Goal: Transaction & Acquisition: Purchase product/service

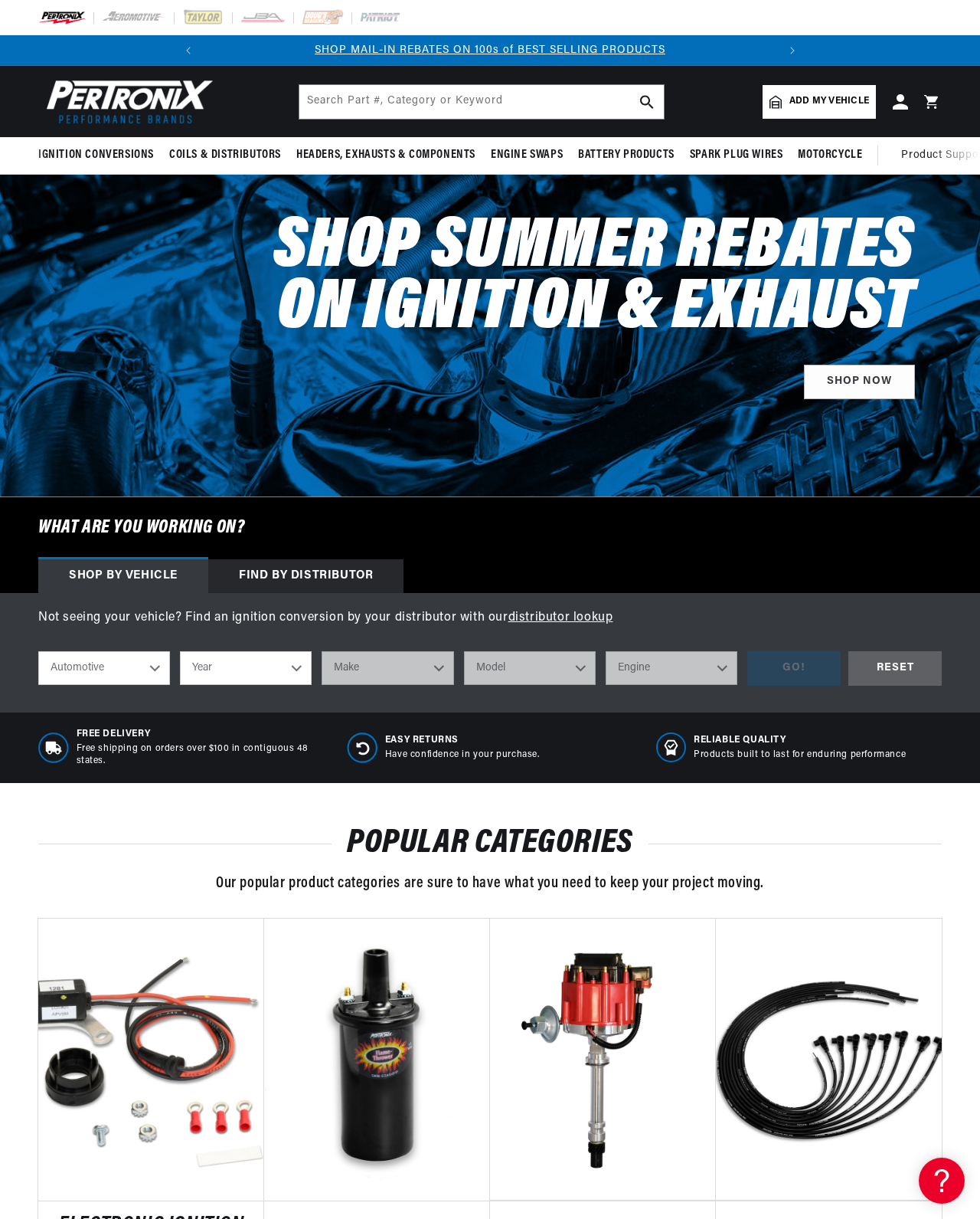
click at [141, 685] on select "Automotive Agricultural Industrial Marine Motorcycle" at bounding box center [104, 668] width 132 height 34
click at [240, 685] on select "Year 2022 2021 2020 2019 2018 2017 2016 2015 2014 2013 2012 2011 2010 2009 2008…" at bounding box center [246, 668] width 132 height 34
select select "1966"
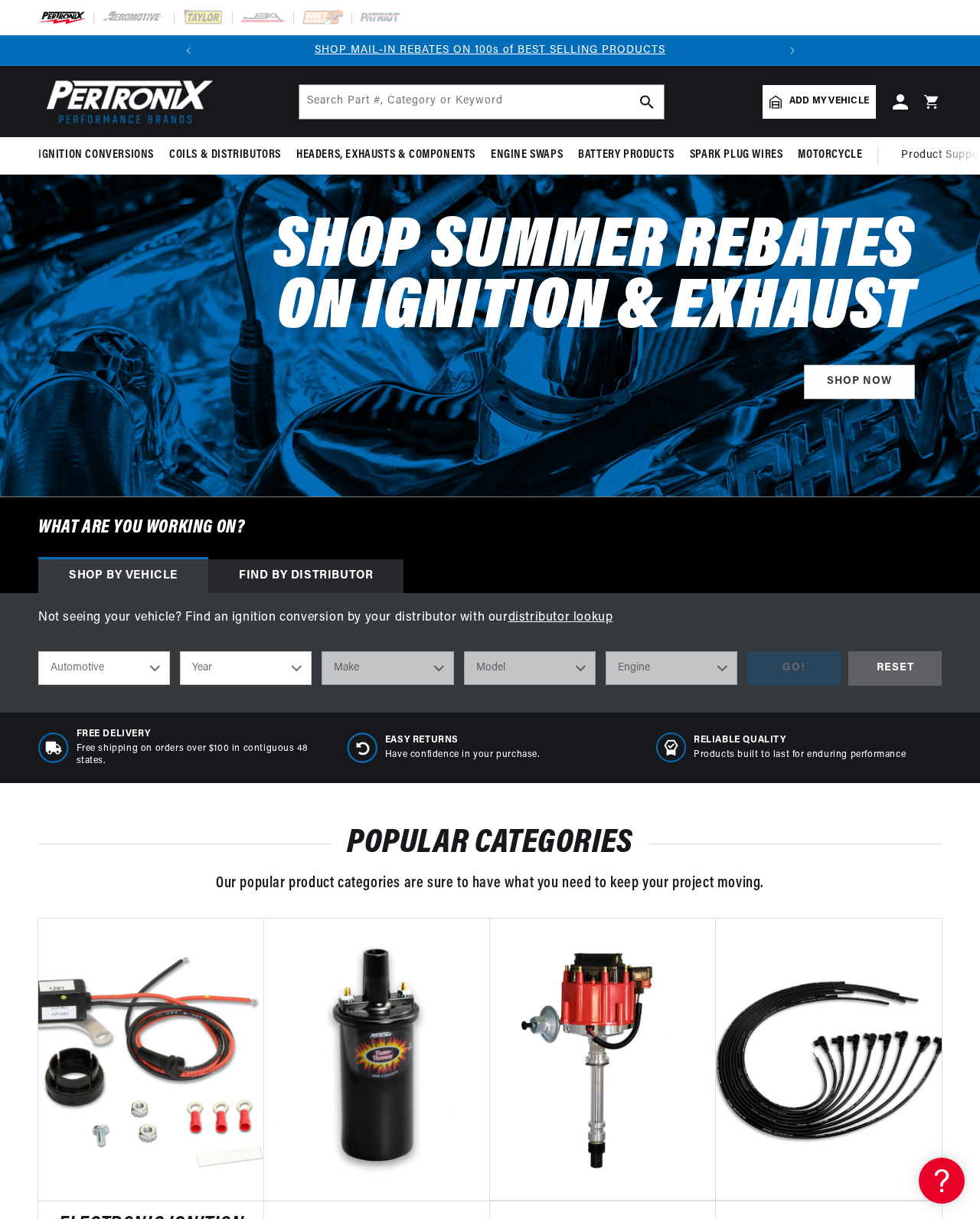
select select "1966"
click at [350, 685] on select "Make Alfa Romeo American Motors Aston Martin Austin Austin Healey Avanti Bentle…" at bounding box center [387, 668] width 132 height 34
select select "Chevrolet"
click at [488, 685] on select "Model Bel Air Biscayne C10 Pickup C20 Pickup C30 Pickup C50 C60 Caprice Chevell…" at bounding box center [530, 668] width 132 height 34
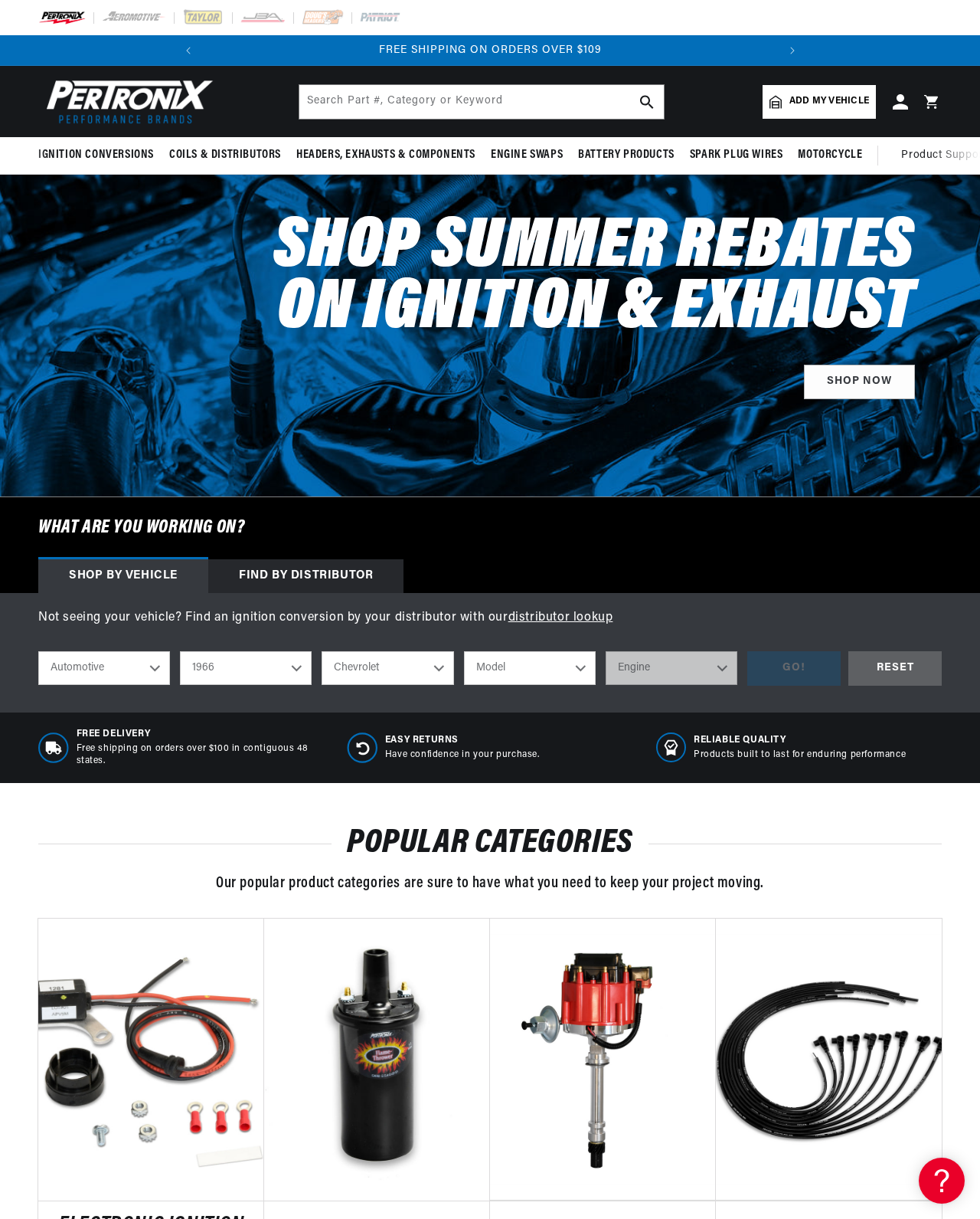
scroll to position [0, 700]
select select "Chevy-II"
click at [606, 685] on select "Engine 5.7L 153cid / 2.5L 194cid / 3.2L 230cid / 3.8L 250cid / 4.1L 283cid / 4.…" at bounding box center [672, 668] width 132 height 34
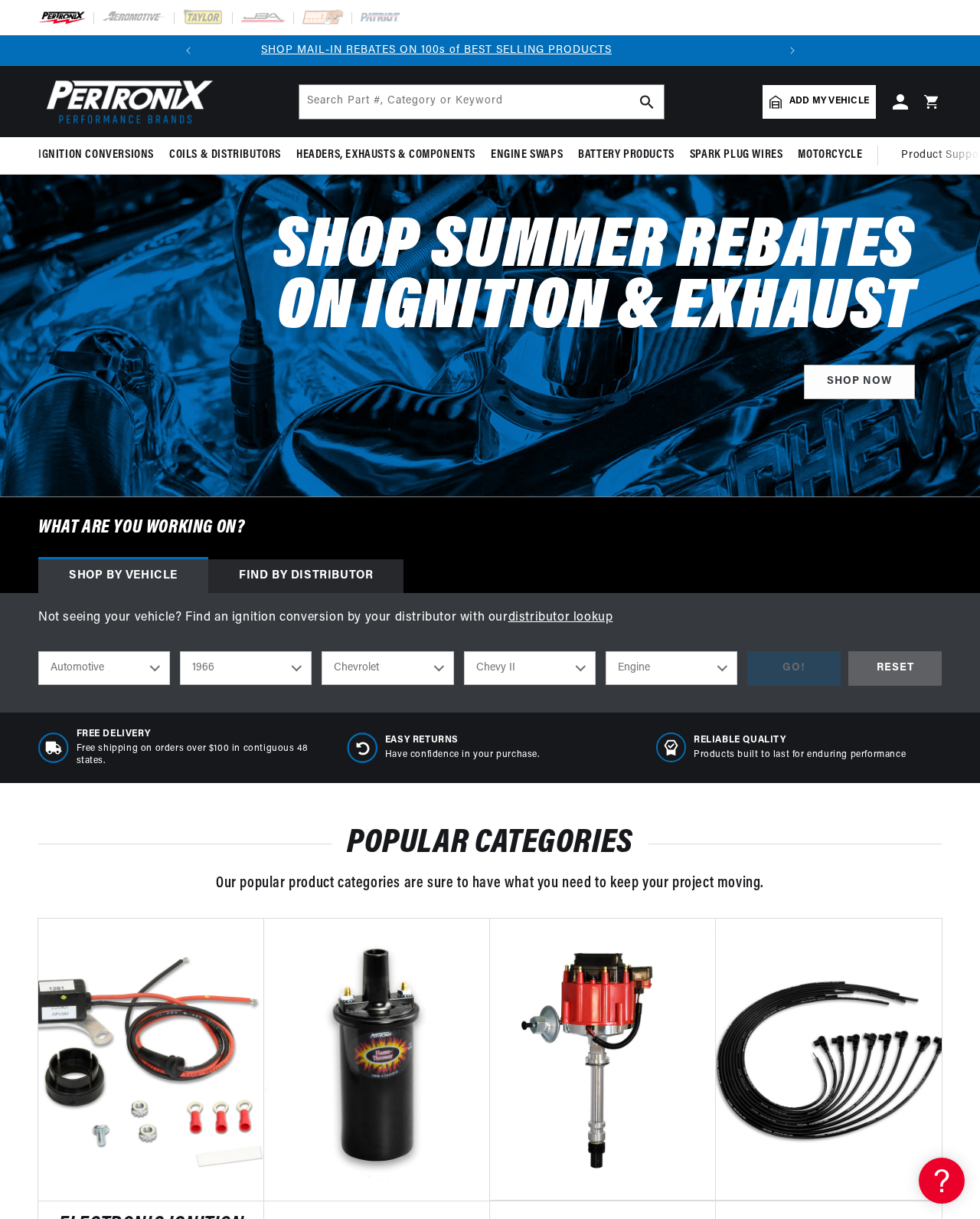
select select "153cid-2.5L"
click at [748, 686] on div "GO!" at bounding box center [794, 669] width 93 height 34
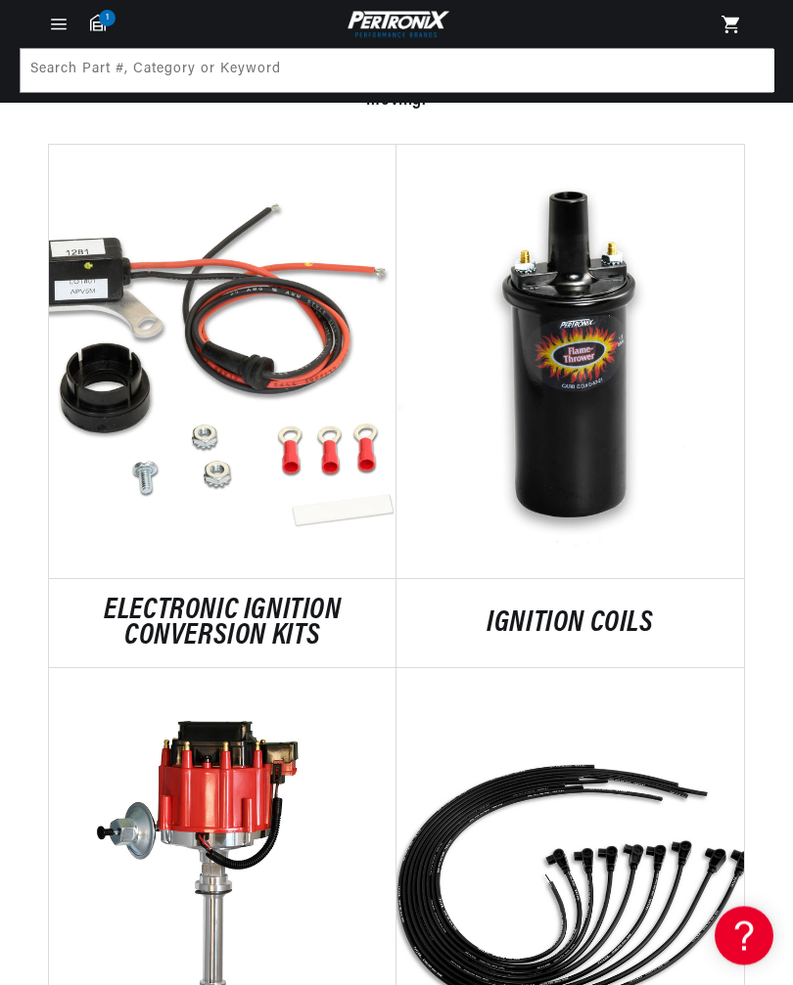
scroll to position [1264, 0]
click at [211, 605] on link "ELECTRONIC IGNITION CONVERSION KITS" at bounding box center [222, 624] width 347 height 50
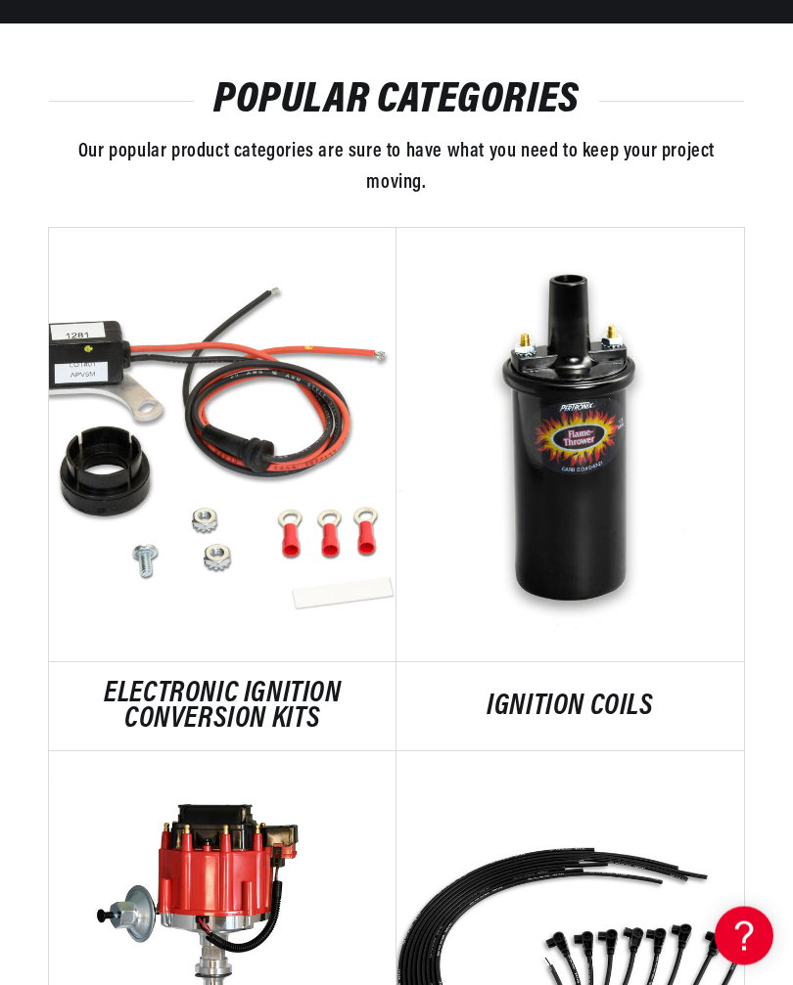
scroll to position [1181, 0]
click at [584, 695] on link "IGNITION COILS" at bounding box center [569, 707] width 347 height 25
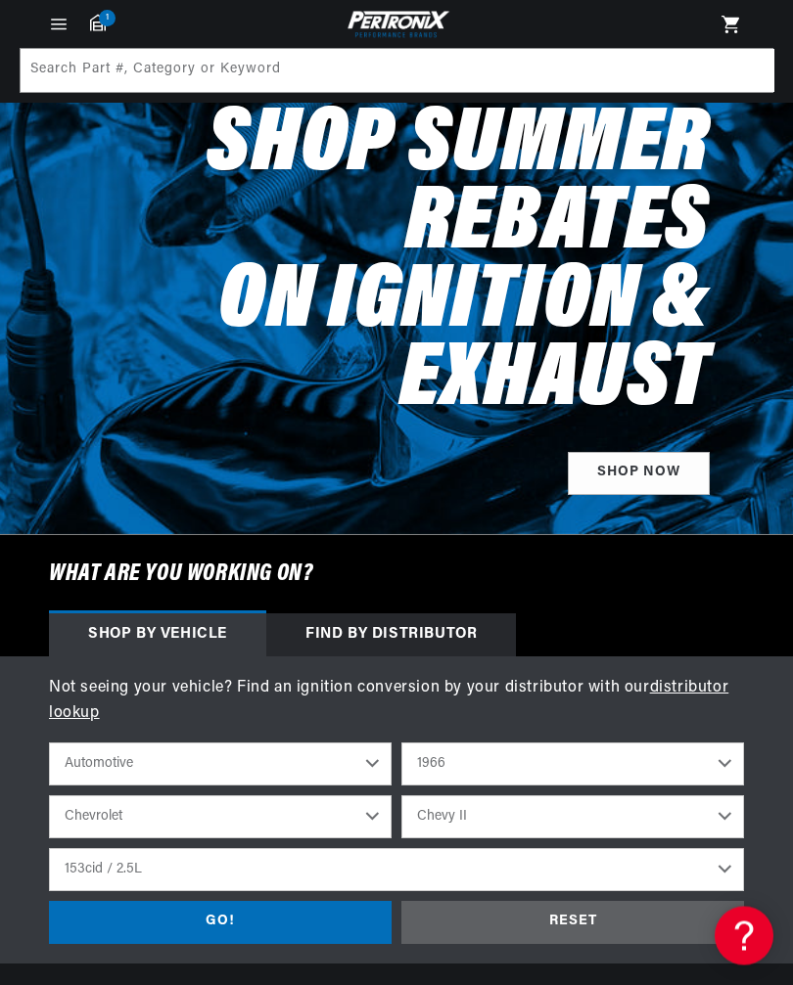
scroll to position [134, 0]
click at [729, 755] on select "2022 2021 2020 2019 2018 2017 2016 2015 2014 2013 2012 2011 2010 2009 2008 2007…" at bounding box center [572, 764] width 342 height 43
select select "1965"
click at [182, 916] on div "GO!" at bounding box center [220, 923] width 342 height 44
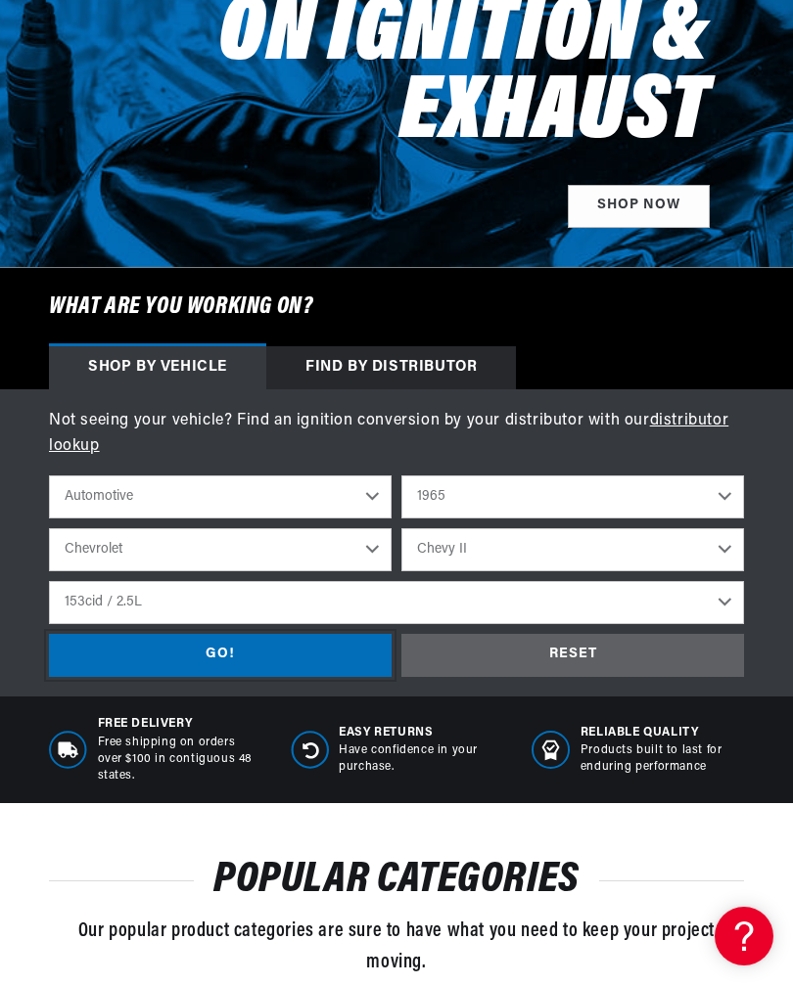
scroll to position [0, 616]
click at [566, 547] on select "Bel Air Biscayne C10 Pickup C20 Pickup C30 Pickup C50 C60 C80 Chevelle Chevy II…" at bounding box center [572, 549] width 342 height 43
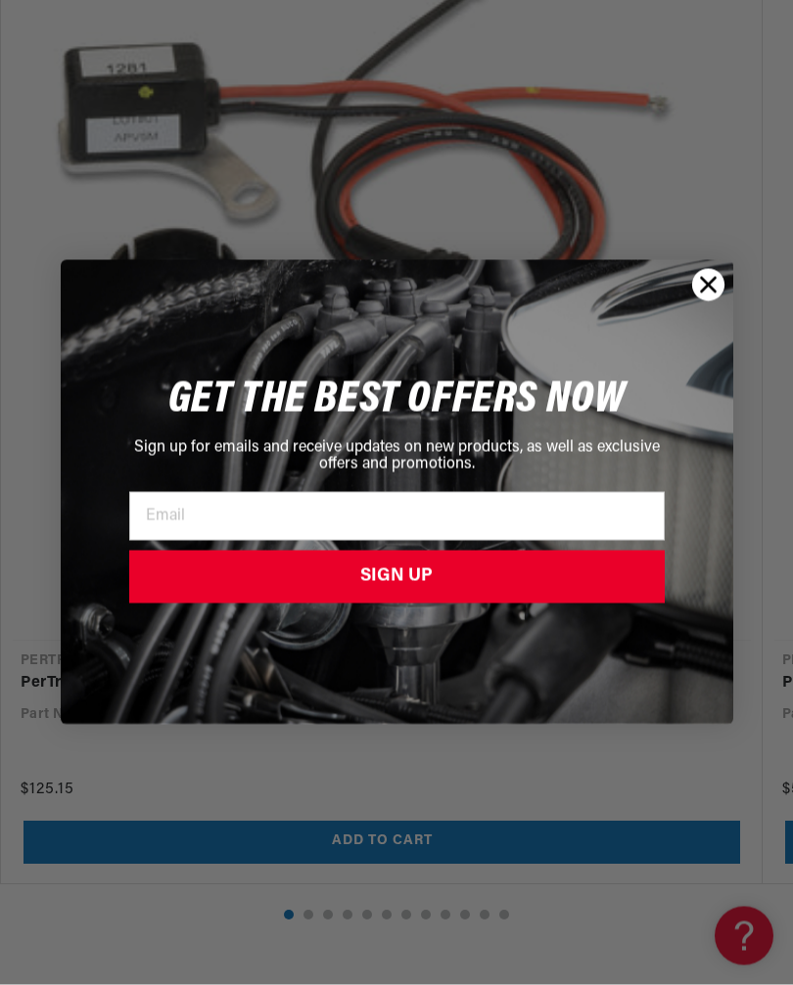
click at [708, 293] on icon "Close dialog" at bounding box center [708, 286] width 14 height 14
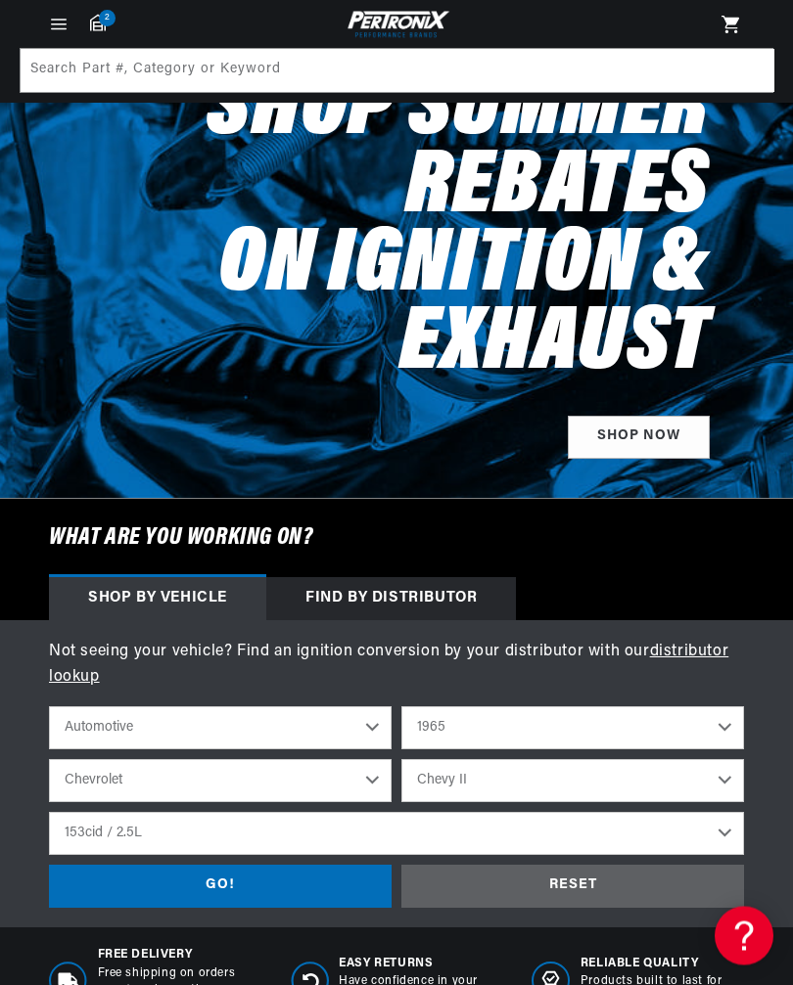
click at [73, 597] on div "Shop by vehicle" at bounding box center [157, 599] width 217 height 43
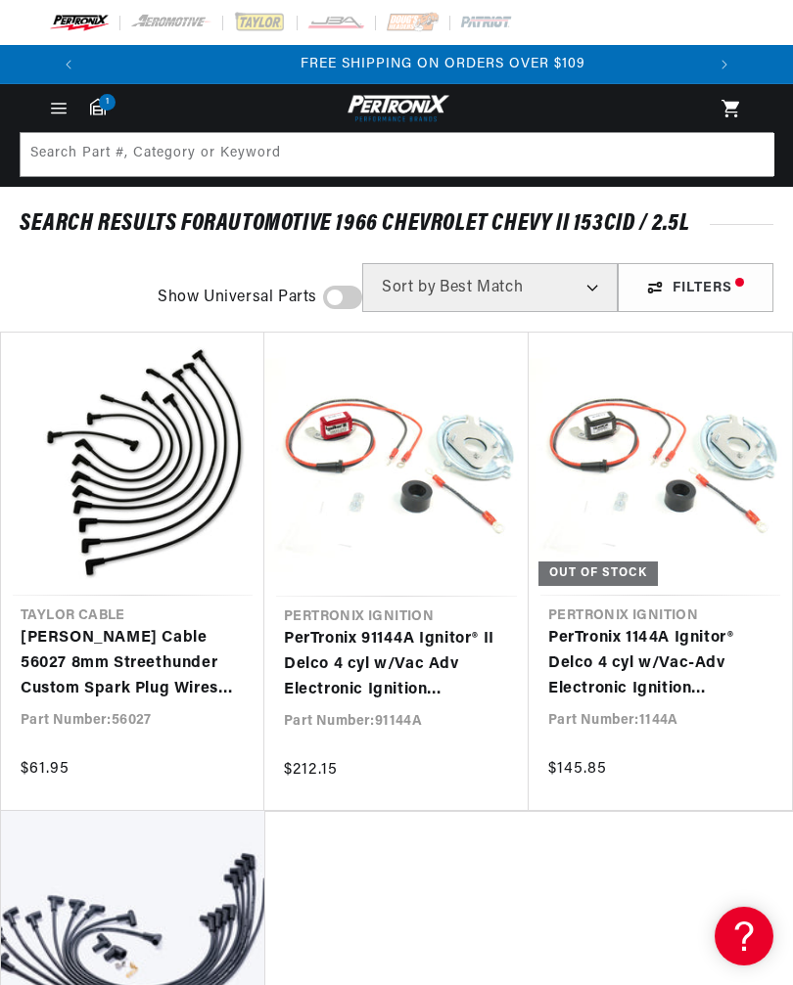
scroll to position [0, 616]
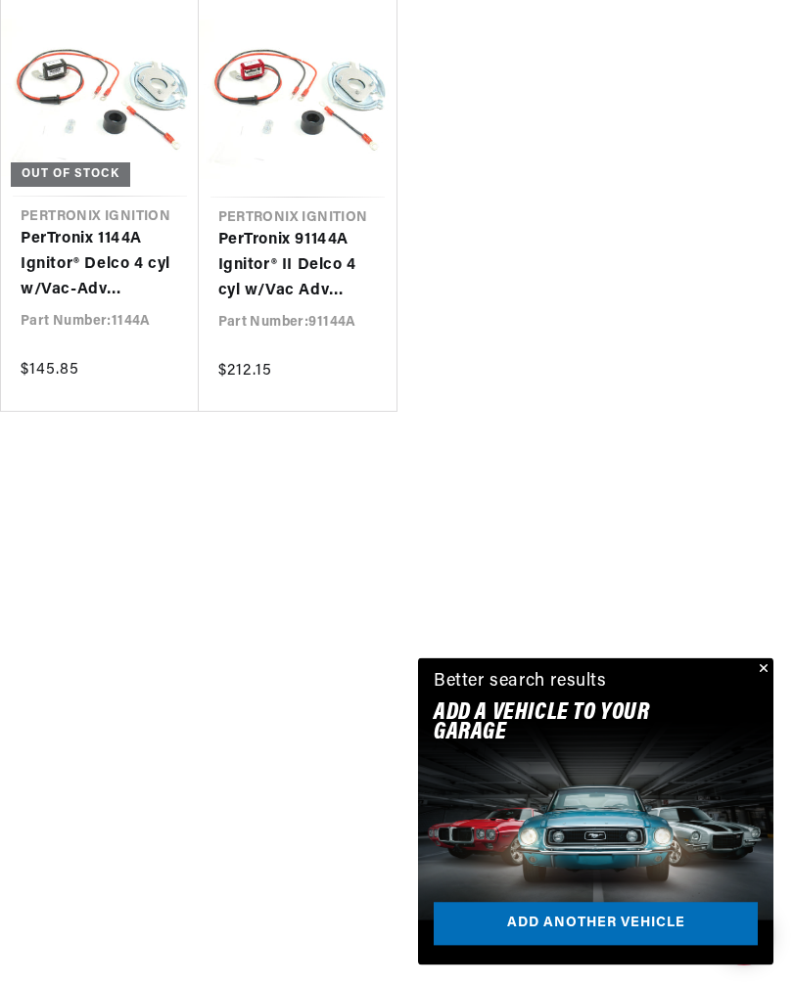
scroll to position [550, 0]
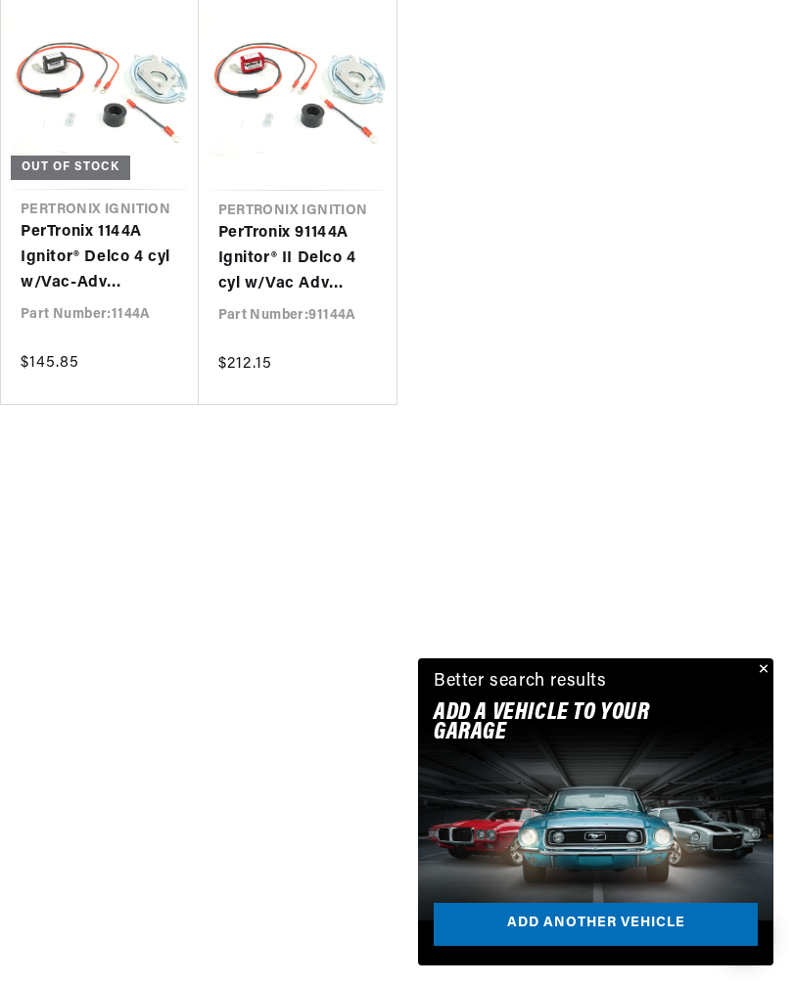
click at [779, 731] on div "Out of stock Pertronix Ignition PerTronix 1144A Ignitor® Delco 4 cyl w/Vac-Adv …" at bounding box center [396, 484] width 793 height 985
click at [777, 721] on div "Out of stock Pertronix Ignition PerTronix 1144A Ignitor® Delco 4 cyl w/Vac-Adv …" at bounding box center [396, 484] width 793 height 985
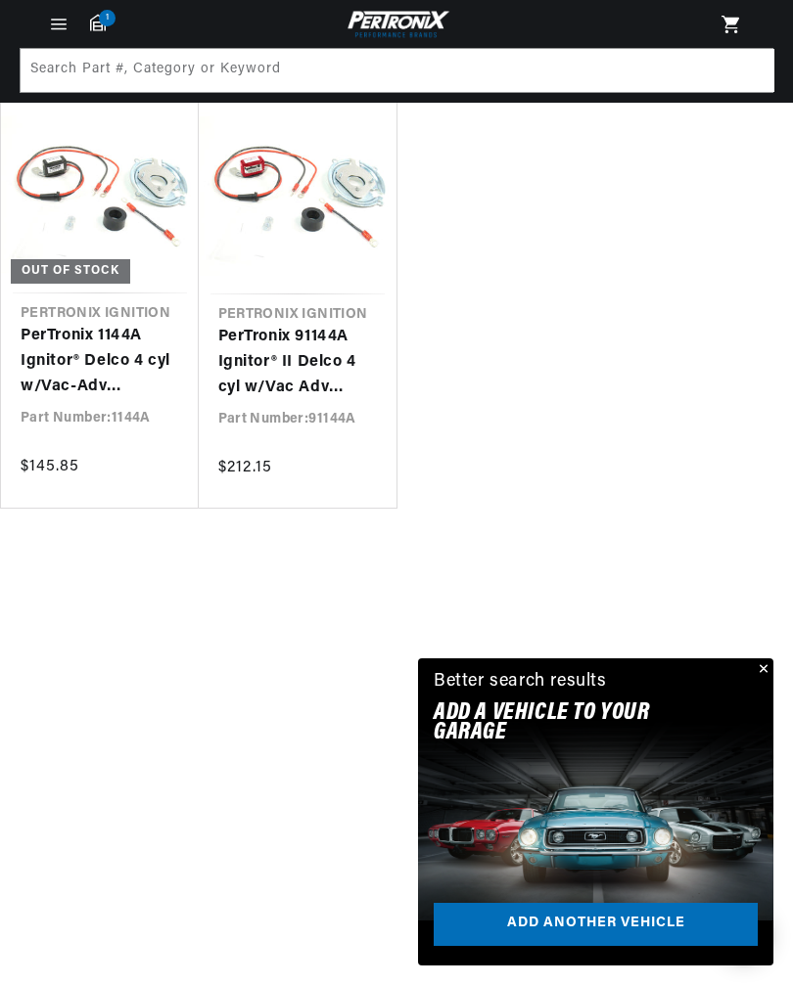
scroll to position [425, 0]
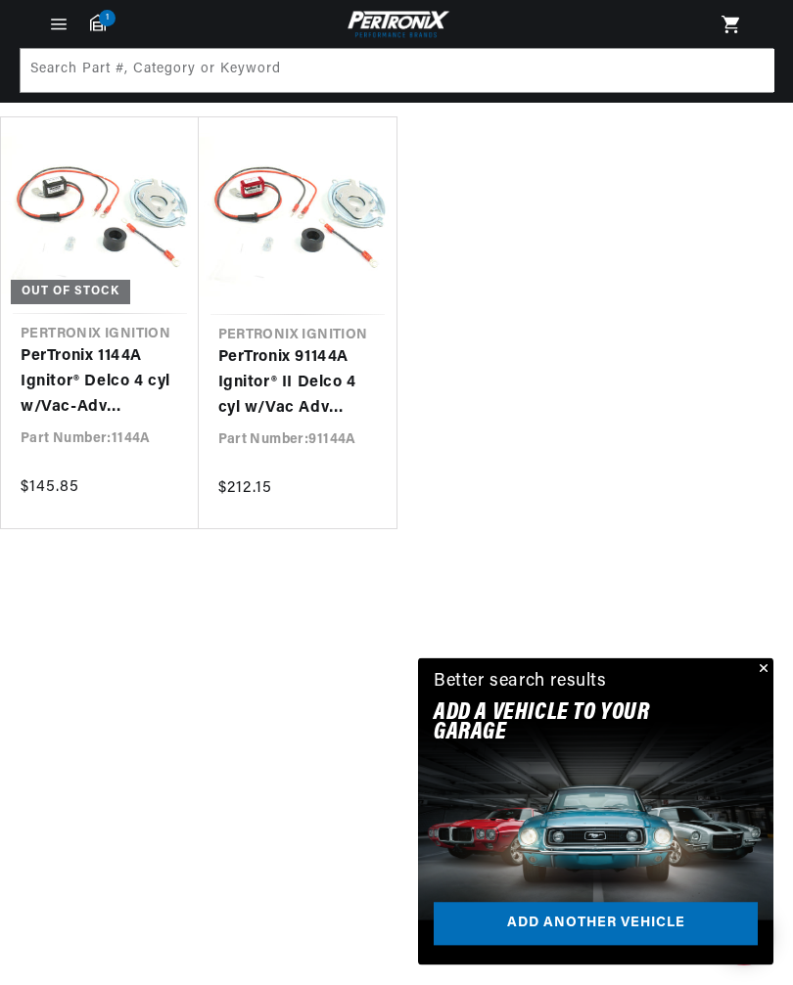
click at [776, 666] on div "Out of stock Pertronix Ignition PerTronix 1144A Ignitor® Delco 4 cyl w/Vac-Adv …" at bounding box center [396, 609] width 793 height 985
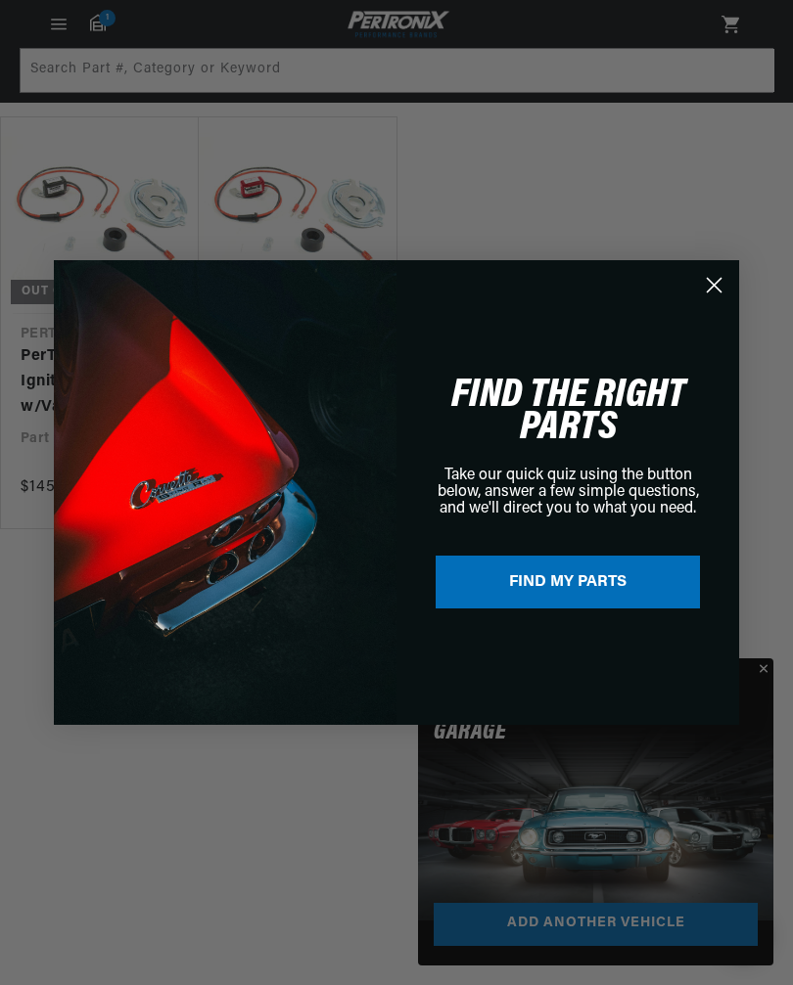
scroll to position [0, 0]
click at [714, 295] on circle "Close dialog" at bounding box center [714, 285] width 32 height 32
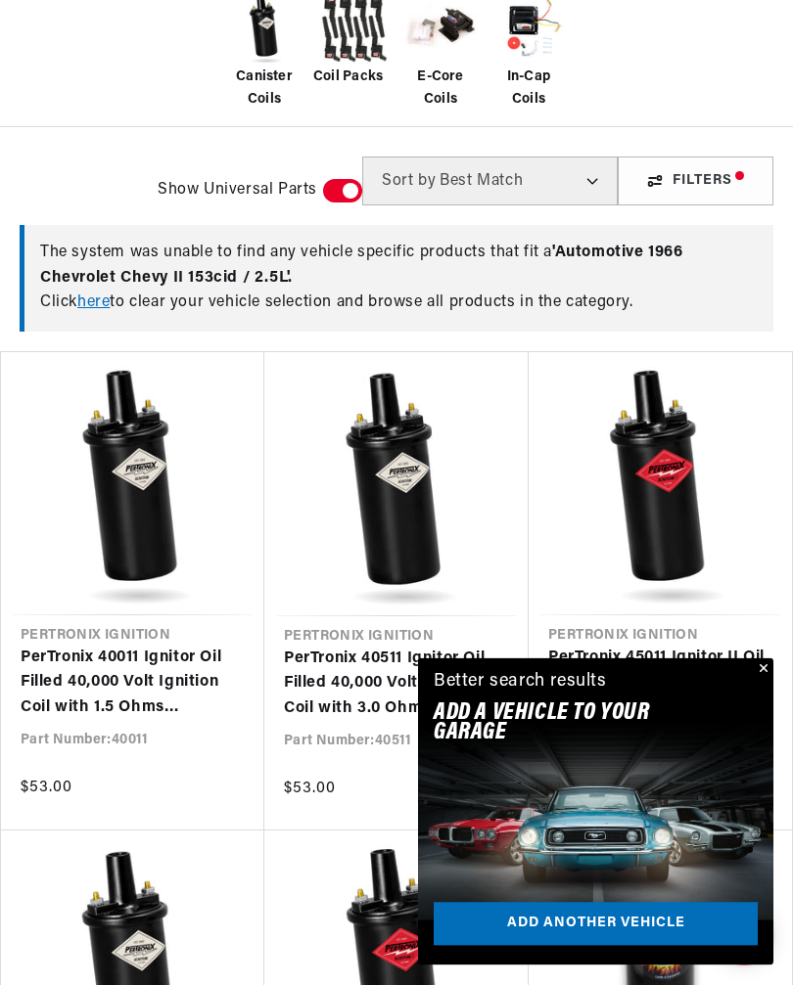
scroll to position [483, 0]
click at [766, 682] on button "Close" at bounding box center [760, 669] width 23 height 23
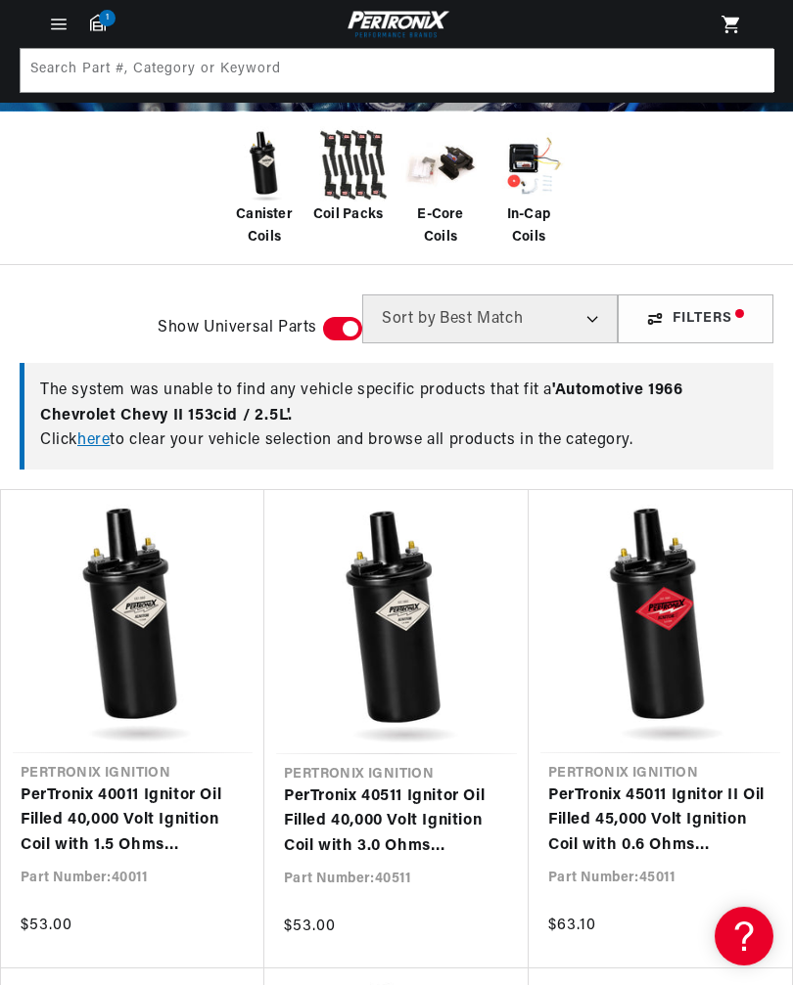
scroll to position [344, 0]
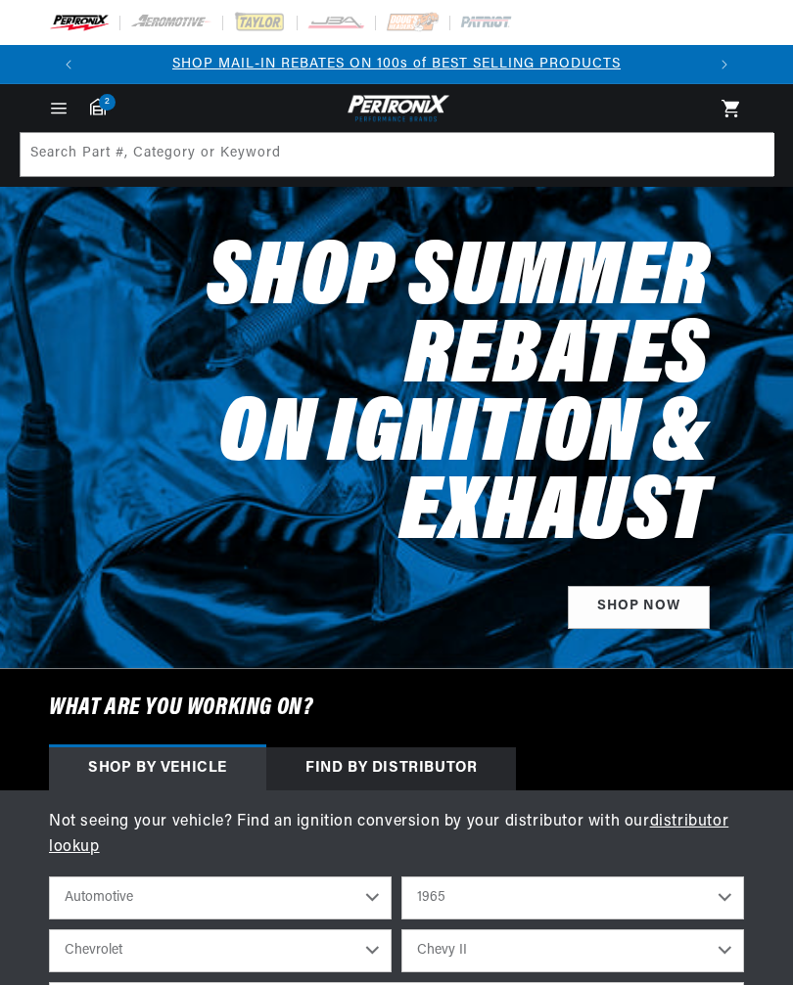
select select "1965"
select select "Chevrolet"
select select "Chevy-II"
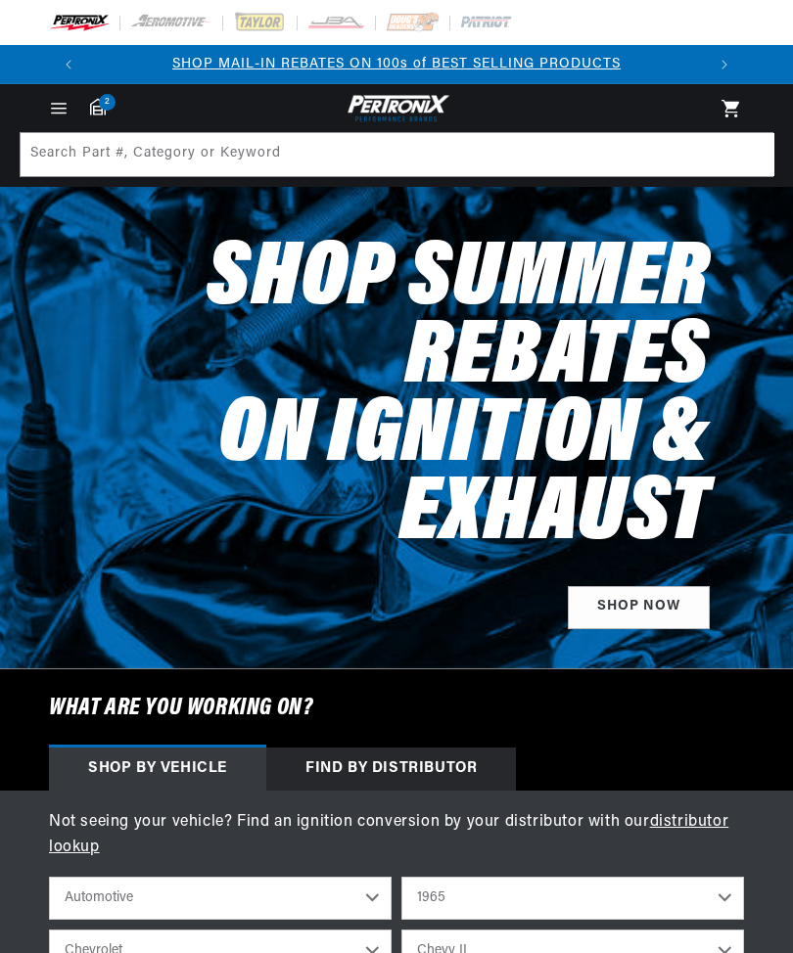
select select "1965"
select select "Chevrolet"
select select "Chevy-II"
